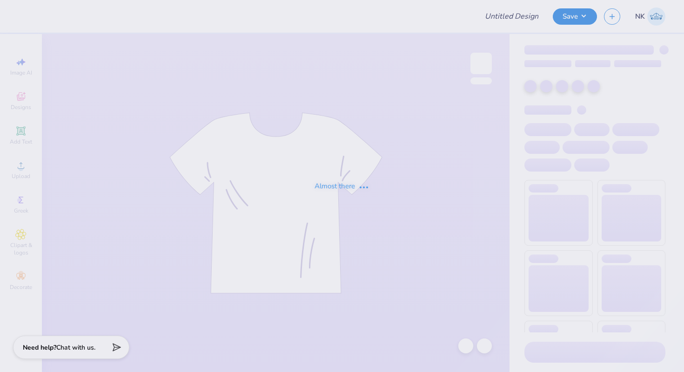
type input "DKE Rush Shirts"
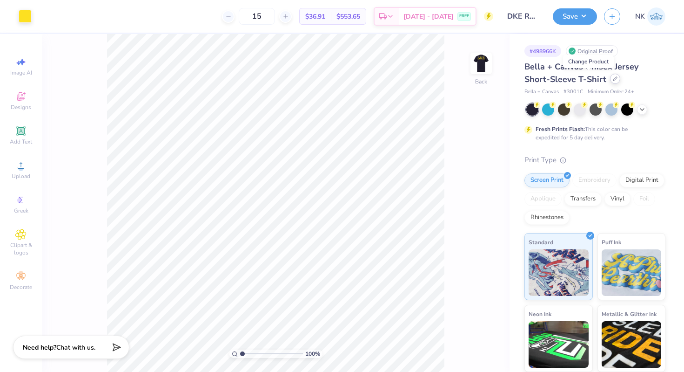
click at [613, 81] on icon at bounding box center [615, 78] width 5 height 5
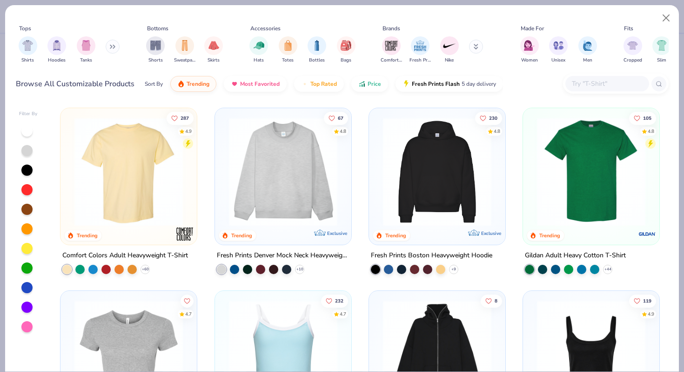
click at [617, 84] on input "text" at bounding box center [607, 83] width 72 height 11
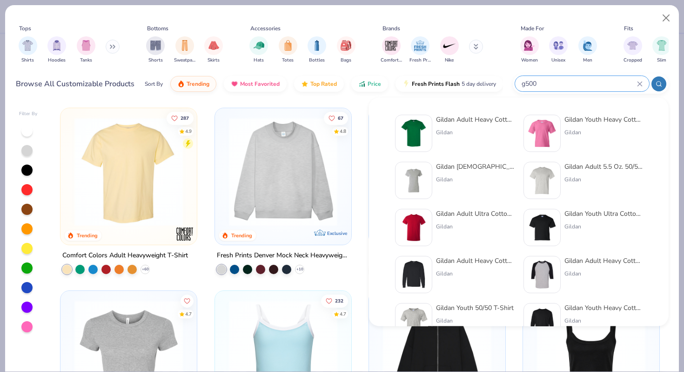
type input "g500"
click at [489, 122] on div "Gildan Adult Heavy Cotton T-Shirt" at bounding box center [475, 120] width 78 height 10
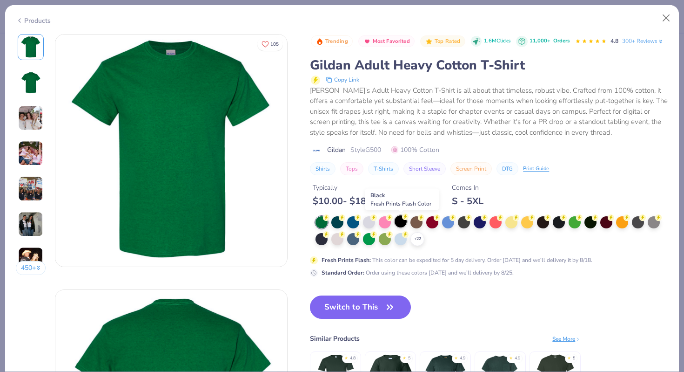
click at [400, 223] on div at bounding box center [401, 221] width 12 height 12
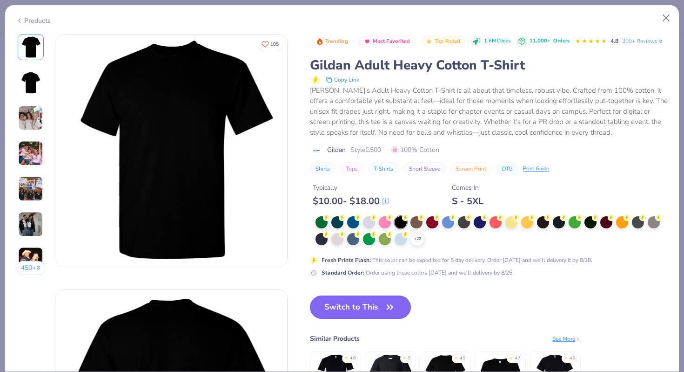
click at [384, 305] on button "Switch to This" at bounding box center [360, 306] width 101 height 23
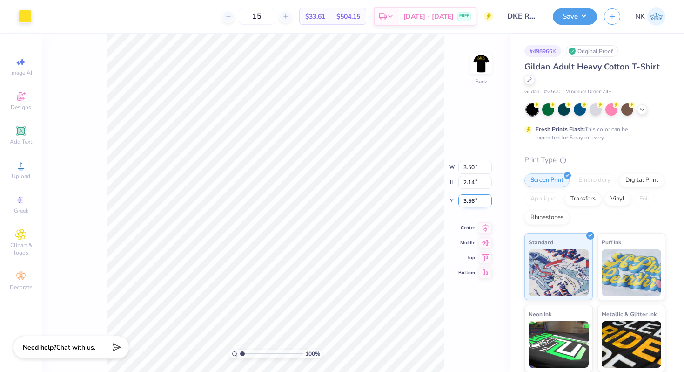
click at [472, 200] on input "3.56" at bounding box center [476, 200] width 34 height 13
type input "3.00"
click at [481, 61] on img at bounding box center [481, 63] width 37 height 37
click at [469, 198] on input "2.27" at bounding box center [476, 200] width 34 height 13
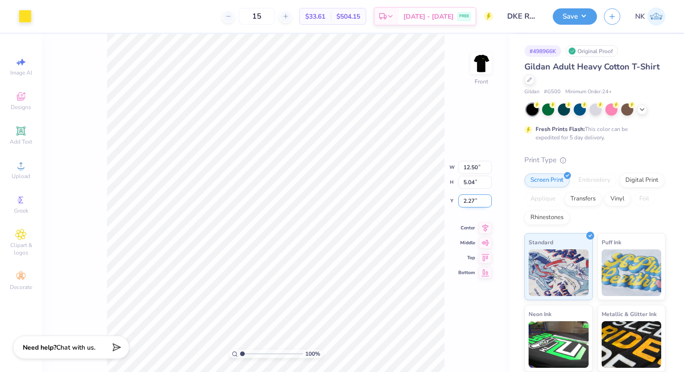
click at [469, 198] on input "2.27" at bounding box center [476, 200] width 34 height 13
click at [469, 193] on input "3.00" at bounding box center [476, 193] width 34 height 13
type input "3.50"
click at [485, 217] on icon at bounding box center [485, 218] width 13 height 11
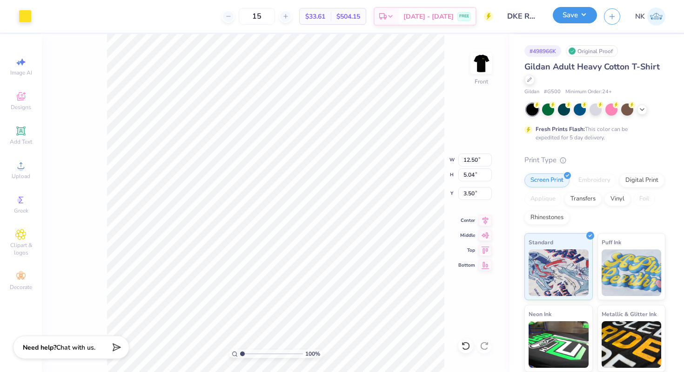
click at [590, 18] on button "Save" at bounding box center [575, 15] width 44 height 16
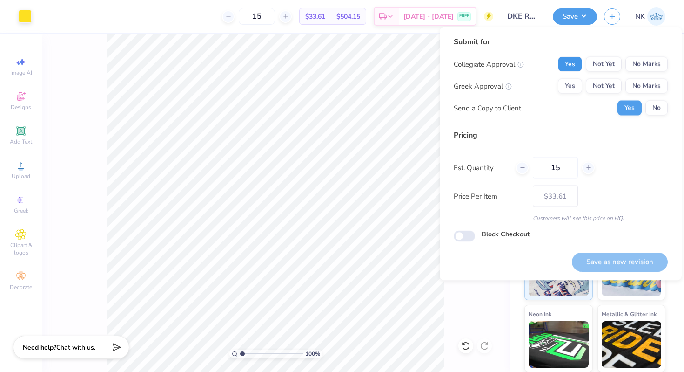
click at [577, 66] on button "Yes" at bounding box center [570, 64] width 24 height 15
click at [575, 81] on button "Yes" at bounding box center [570, 86] width 24 height 15
click at [622, 266] on button "Save as new revision" at bounding box center [620, 261] width 96 height 19
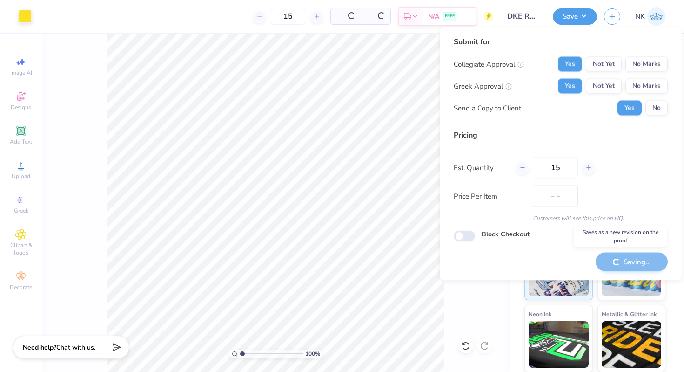
type input "$33.61"
